Goal: Use online tool/utility: Utilize a website feature to perform a specific function

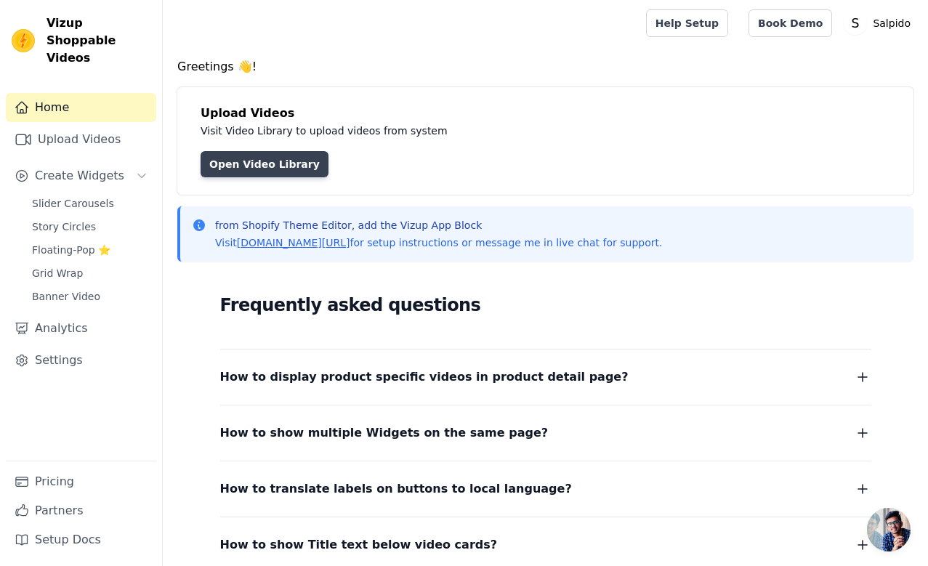
click at [265, 161] on link "Open Video Library" at bounding box center [265, 164] width 128 height 26
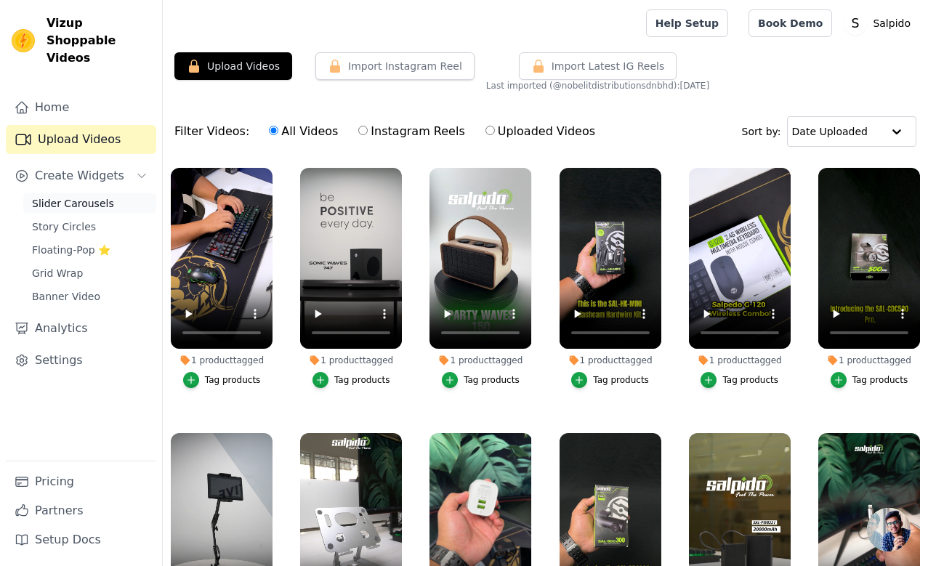
click at [78, 196] on span "Slider Carousels" at bounding box center [73, 203] width 82 height 15
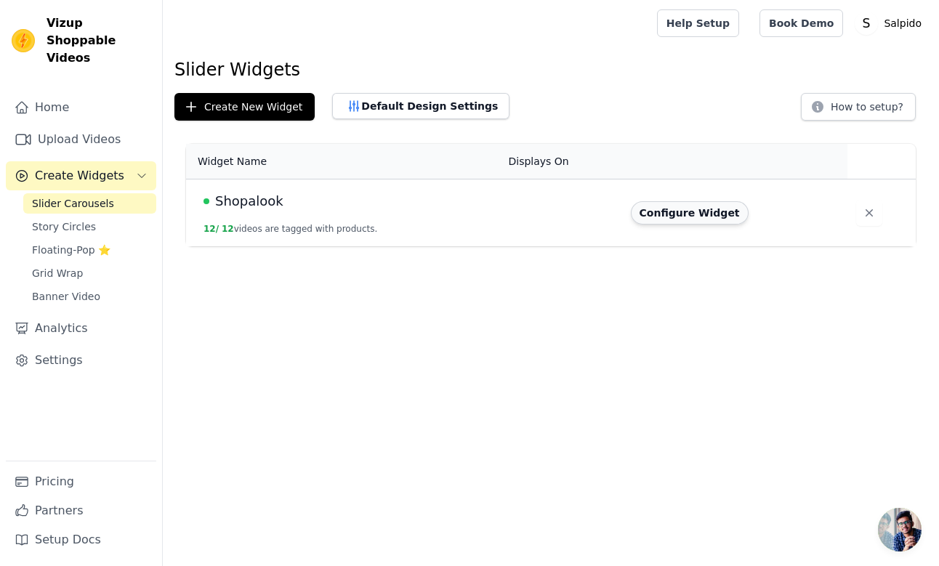
click at [694, 217] on button "Configure Widget" at bounding box center [690, 212] width 118 height 23
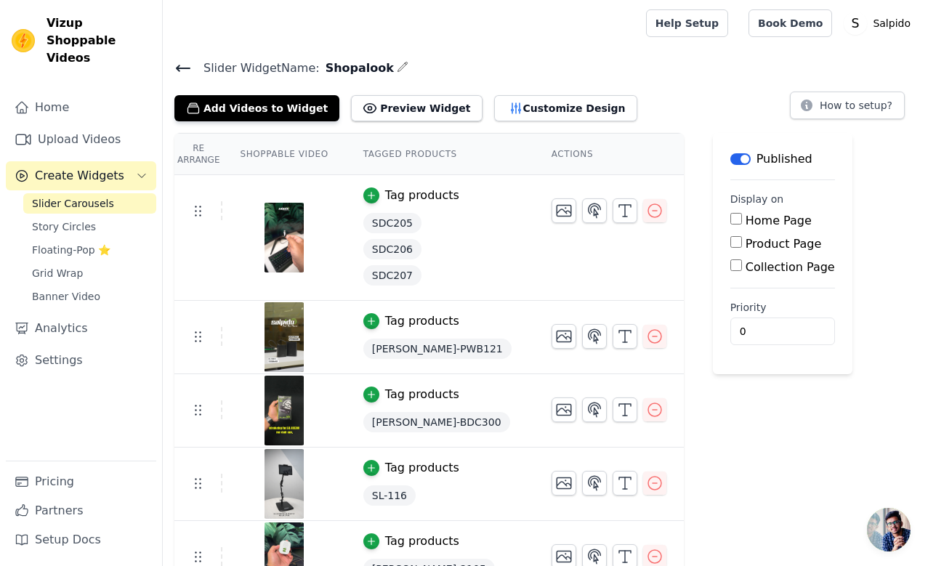
click at [188, 63] on icon at bounding box center [182, 68] width 17 height 17
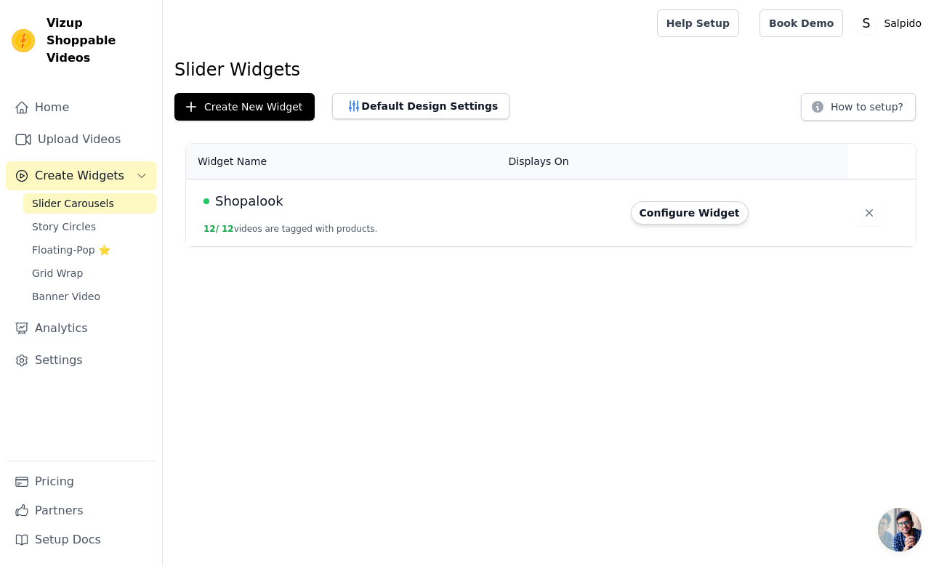
click at [252, 199] on span "Shopalook" at bounding box center [249, 201] width 68 height 20
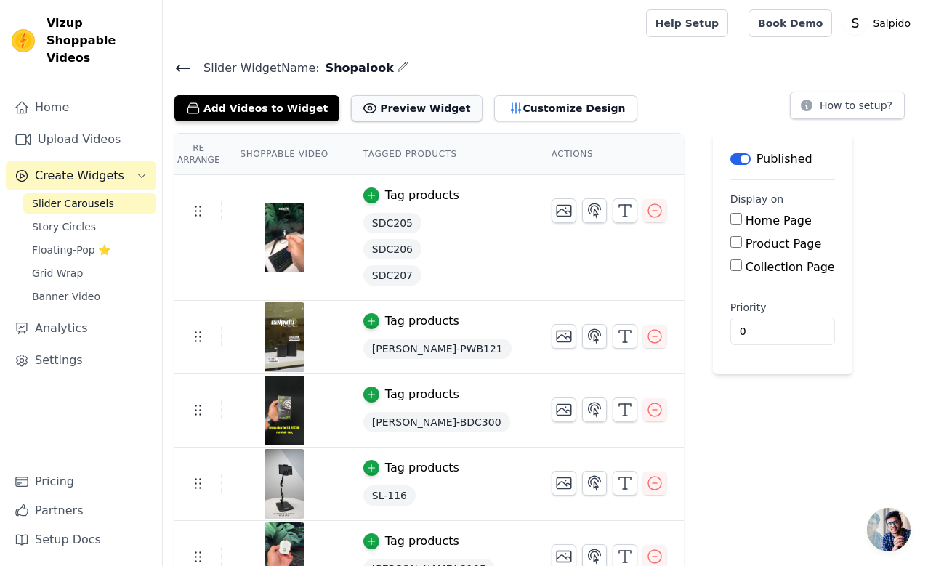
click at [411, 113] on button "Preview Widget" at bounding box center [416, 108] width 131 height 26
drag, startPoint x: 320, startPoint y: 65, endPoint x: 375, endPoint y: 65, distance: 55.2
click at [375, 65] on span "Shopalook" at bounding box center [357, 68] width 74 height 17
copy span "Shopalook"
